Goal: Check status: Check status

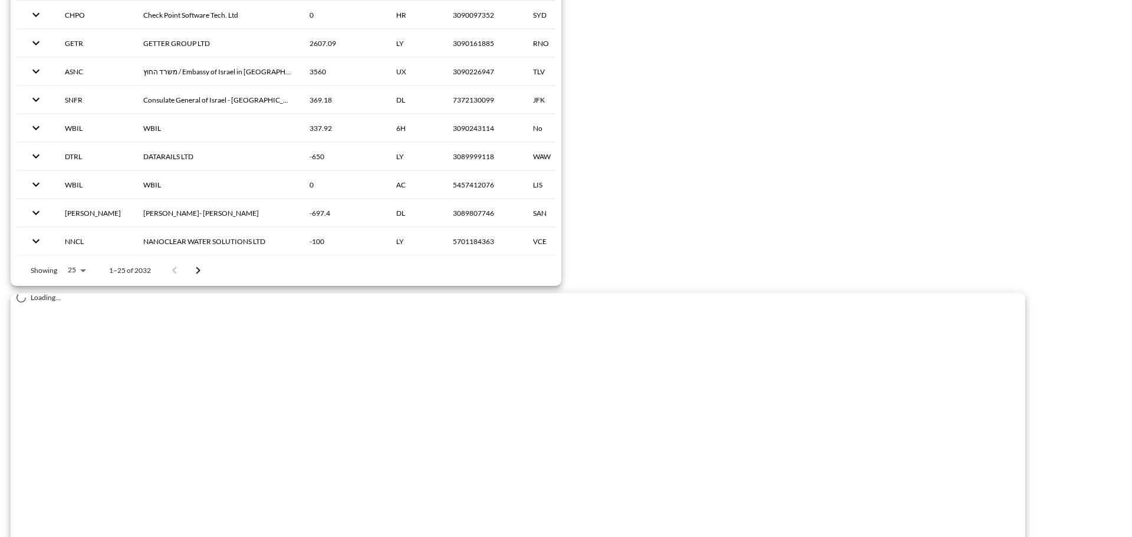
scroll to position [1854, 0]
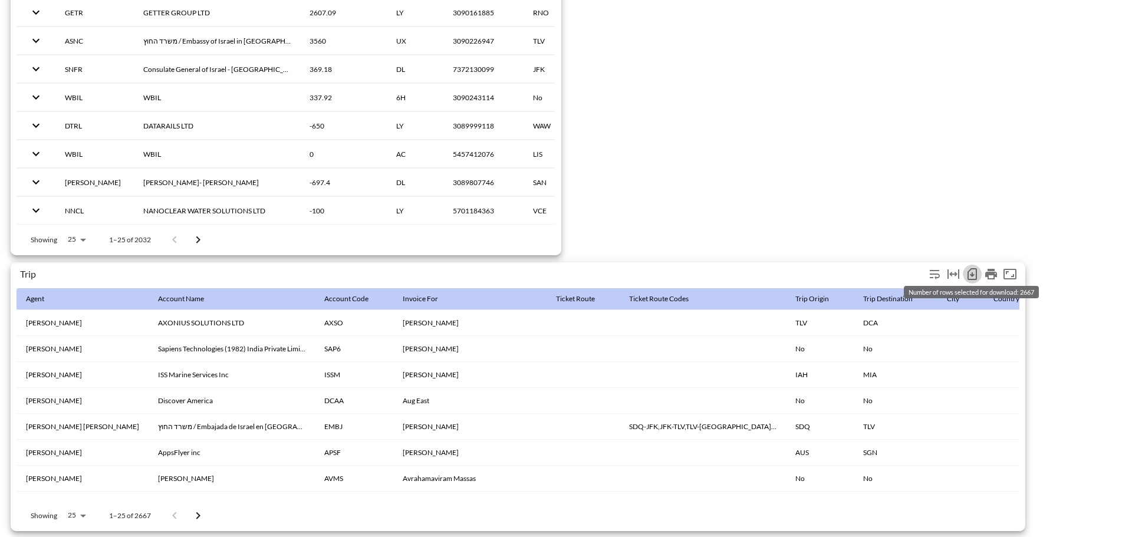
click at [973, 272] on icon "Number of rows selected for download: 2667" at bounding box center [972, 274] width 5 height 5
click at [972, 267] on icon "Number of rows selected for download: 2667" at bounding box center [972, 274] width 14 height 14
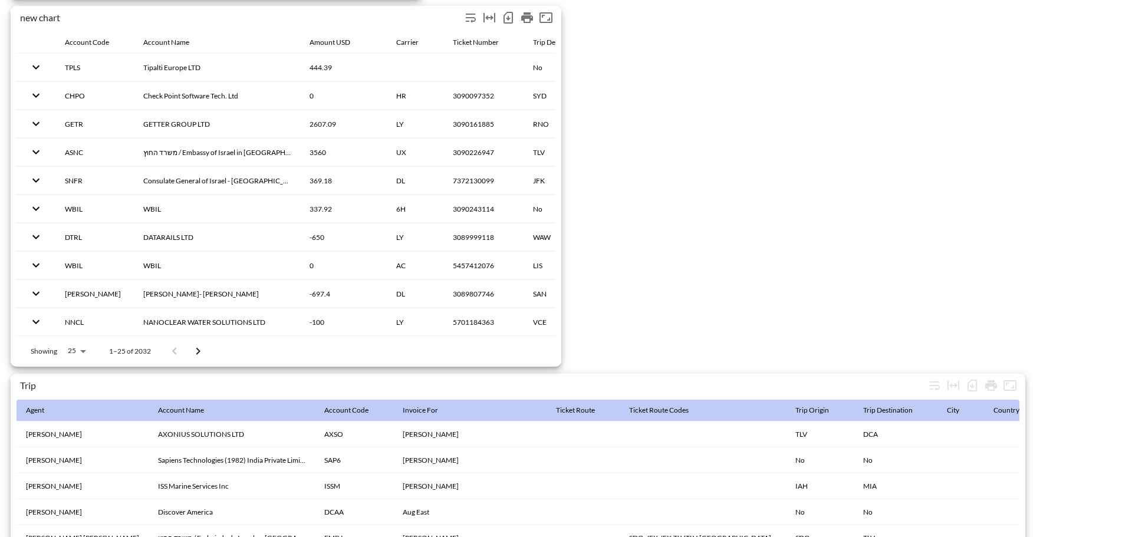
scroll to position [1736, 0]
click at [973, 386] on icon "Number of rows selected for download: 2667" at bounding box center [972, 386] width 5 height 5
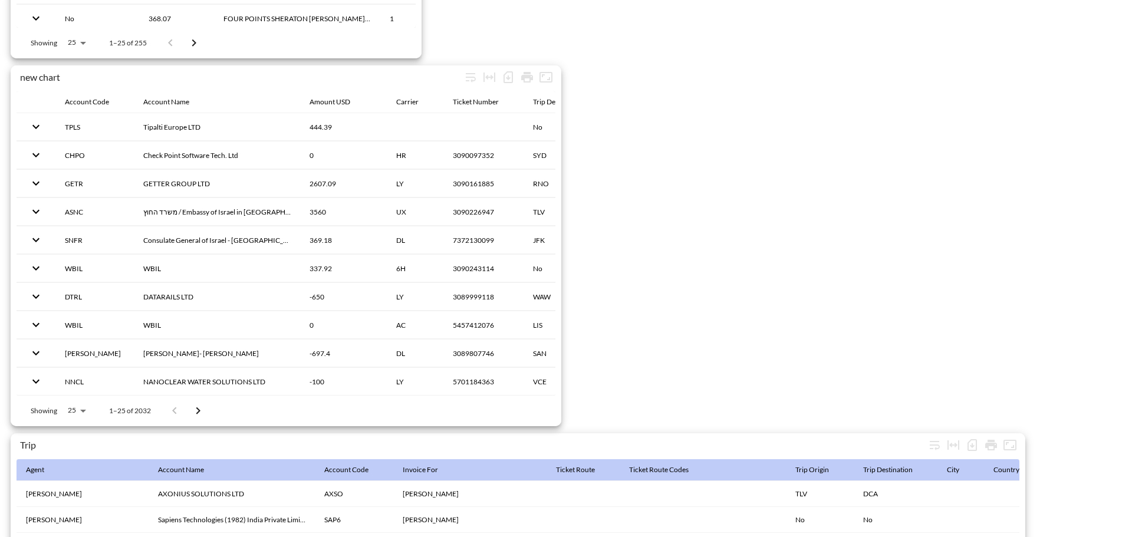
scroll to position [1854, 0]
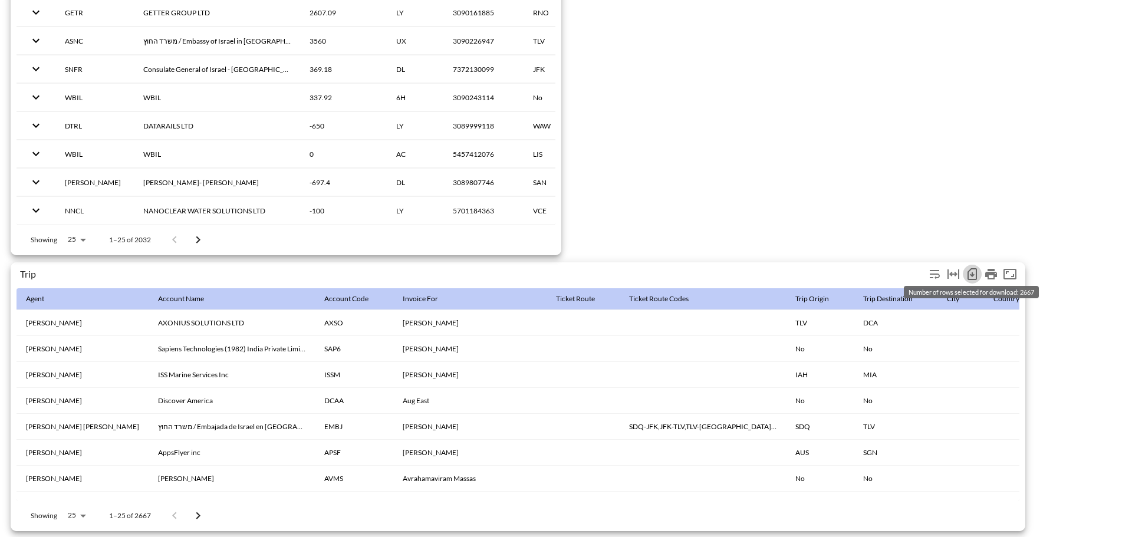
click at [970, 271] on icon "Number of rows selected for download: 2667" at bounding box center [972, 274] width 14 height 14
click at [973, 272] on icon "Number of rows selected for download: 2667" at bounding box center [972, 274] width 5 height 5
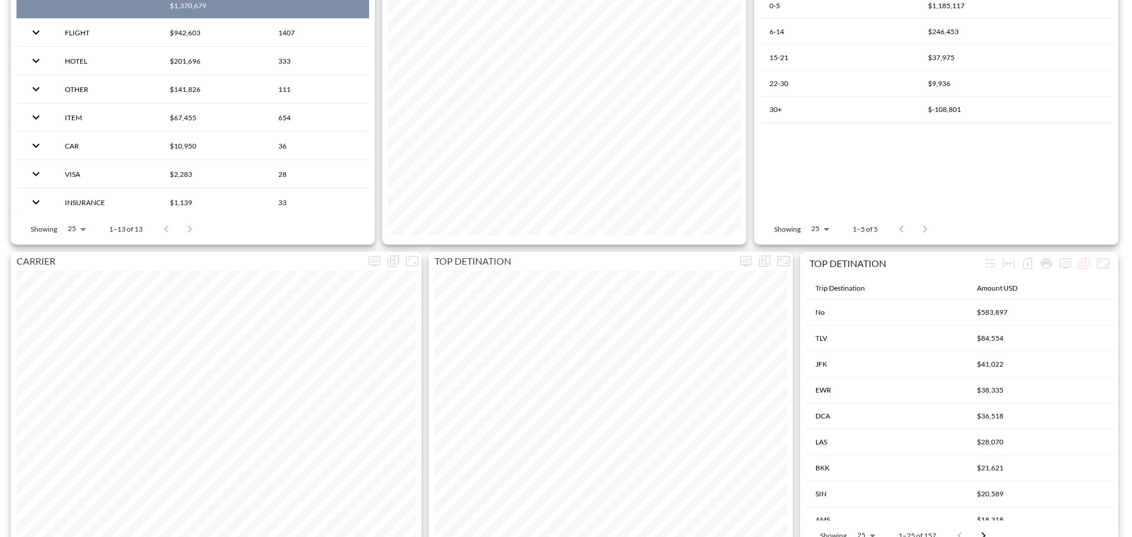
scroll to position [0, 0]
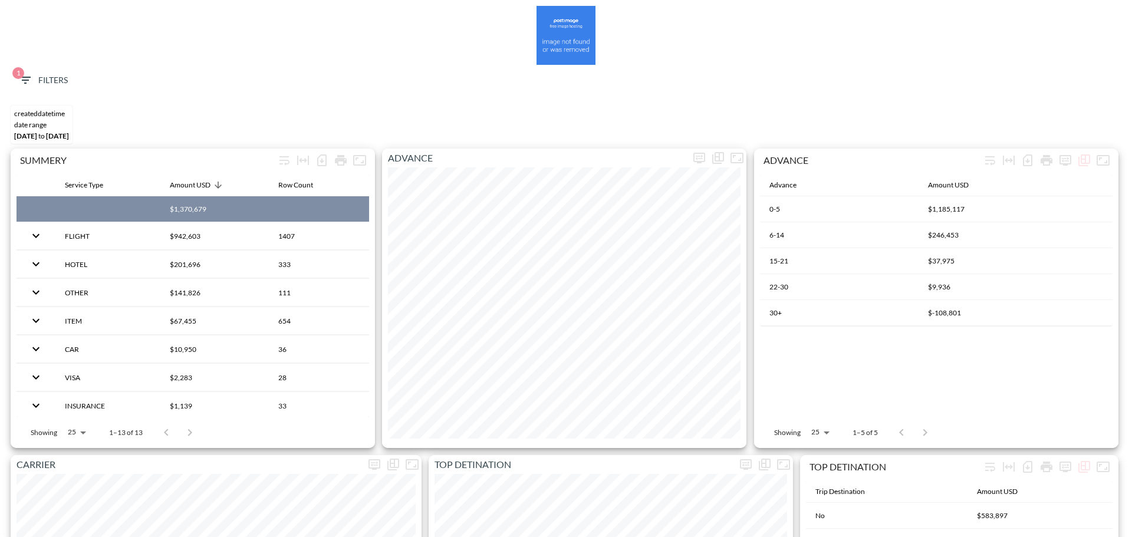
click at [49, 87] on span "1 Filters" at bounding box center [43, 80] width 50 height 15
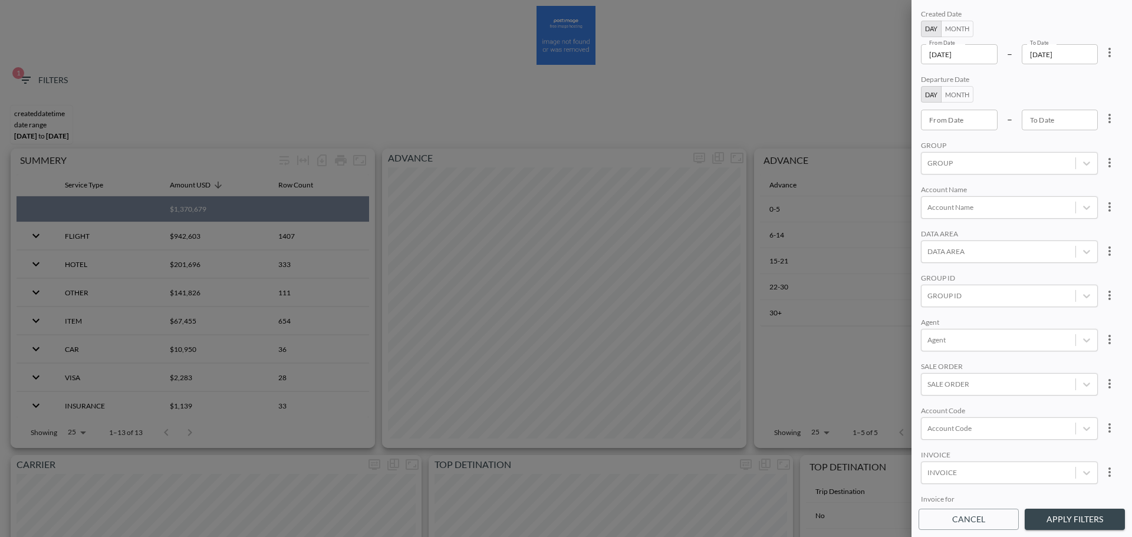
click at [986, 57] on input "[DATE]" at bounding box center [959, 54] width 77 height 20
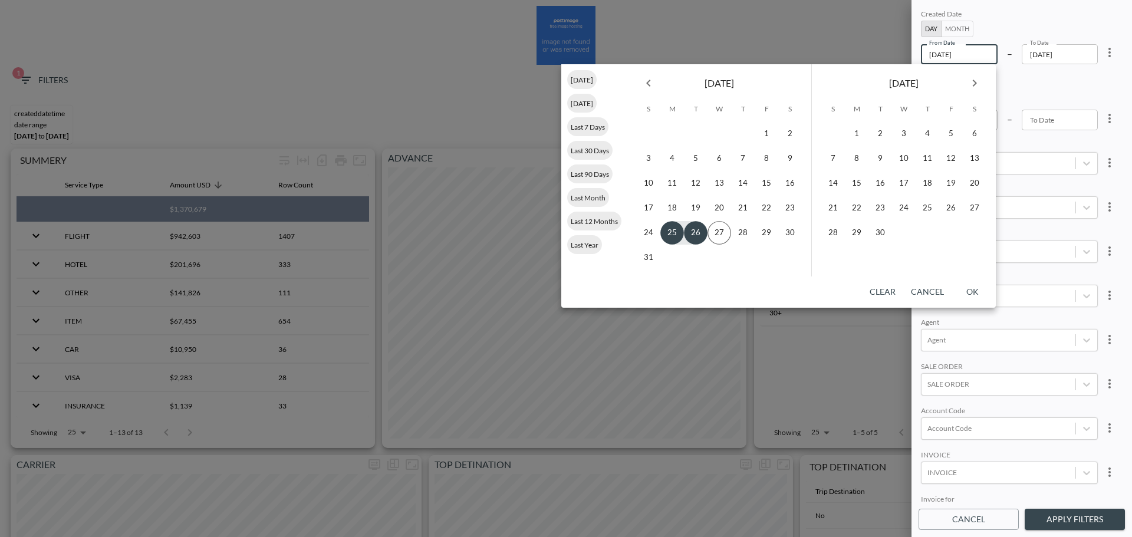
click at [645, 85] on icon "Previous month" at bounding box center [648, 83] width 14 height 14
click at [695, 136] on button "1" at bounding box center [696, 134] width 24 height 24
type input "[DATE]"
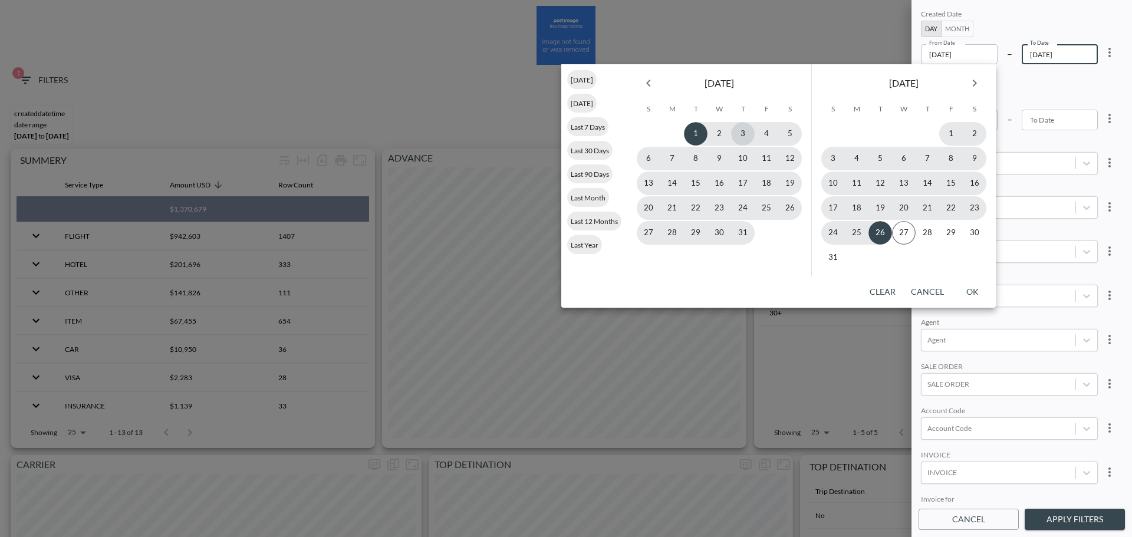
click at [746, 136] on button "3" at bounding box center [743, 134] width 24 height 24
type input "[DATE]"
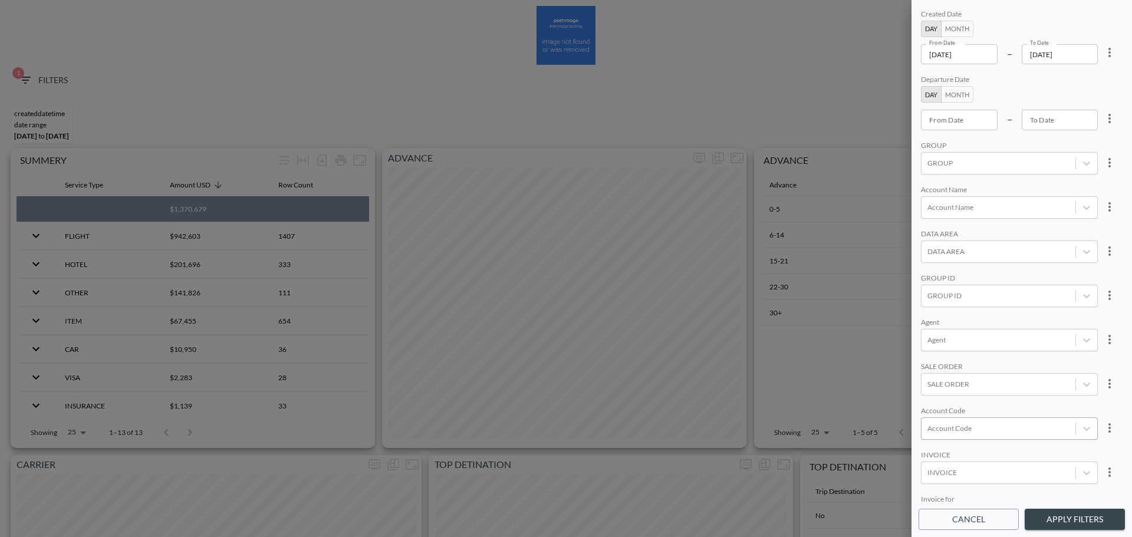
click at [963, 430] on div at bounding box center [998, 428] width 142 height 11
click at [964, 429] on div at bounding box center [998, 428] width 142 height 11
type input "ש"
click at [928, 392] on input "APPS" at bounding box center [929, 389] width 25 height 25
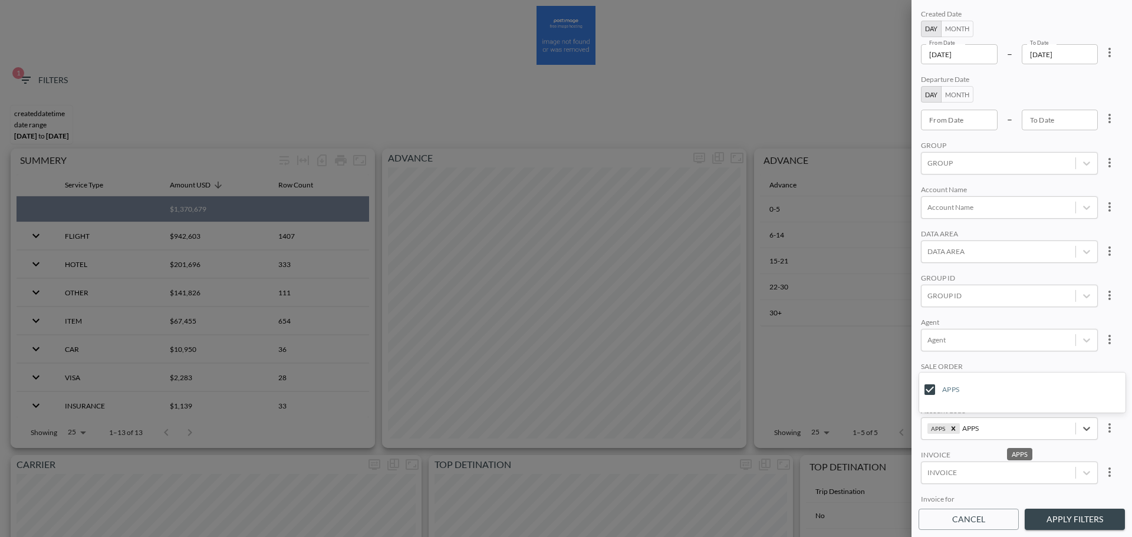
type input "APPS"
click at [993, 359] on div "Created Date Day Month From Date [DATE] From Date – To Date [DATE] To Date Depa…" at bounding box center [1021, 255] width 206 height 496
click at [1053, 509] on button "Apply Filters" at bounding box center [1075, 520] width 100 height 22
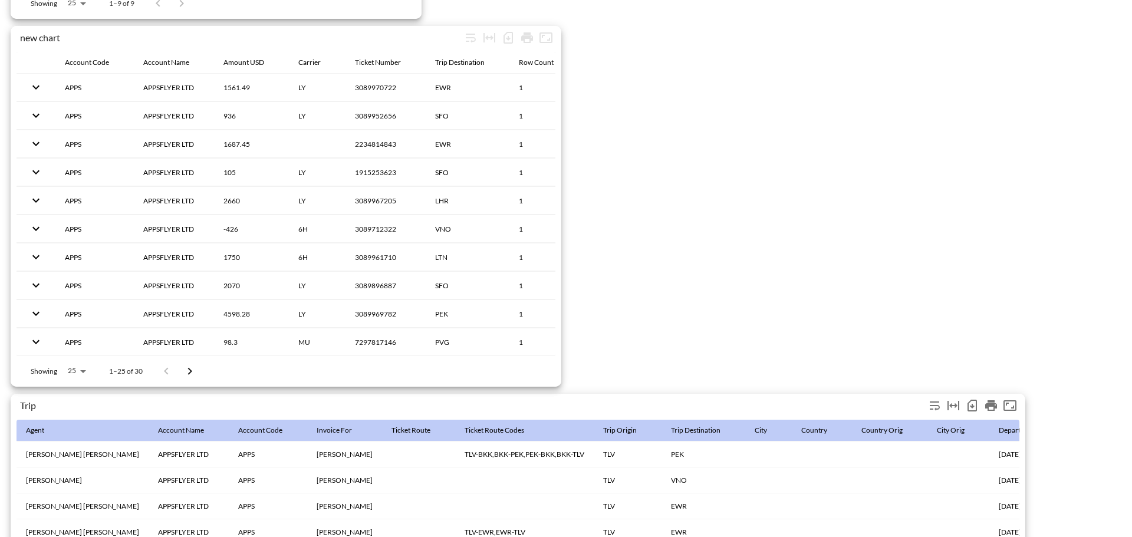
scroll to position [1854, 0]
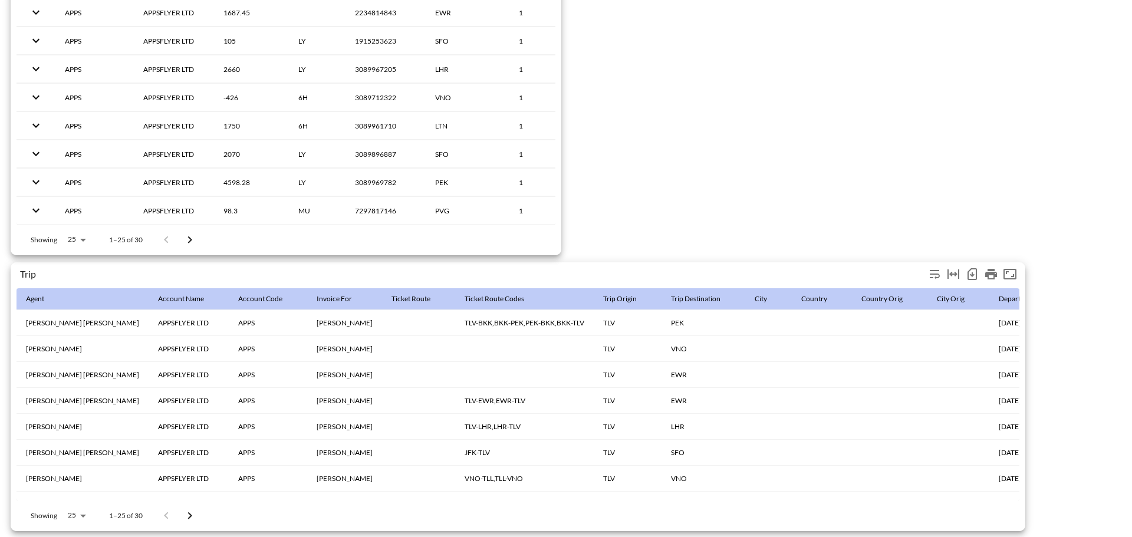
click at [972, 267] on icon "Number of rows selected for download: 30" at bounding box center [972, 274] width 14 height 14
